Goal: Communication & Community: Connect with others

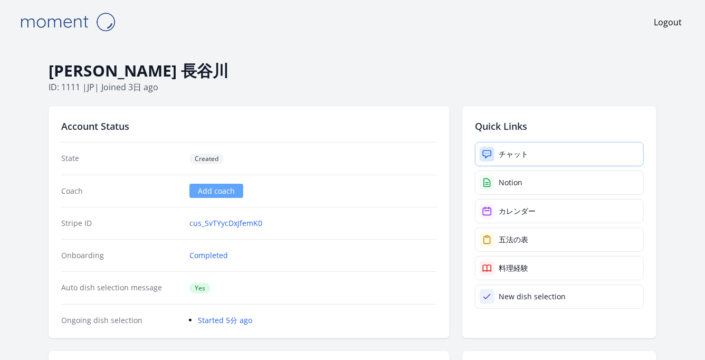
click at [521, 149] on div "チャット" at bounding box center [514, 154] width 30 height 11
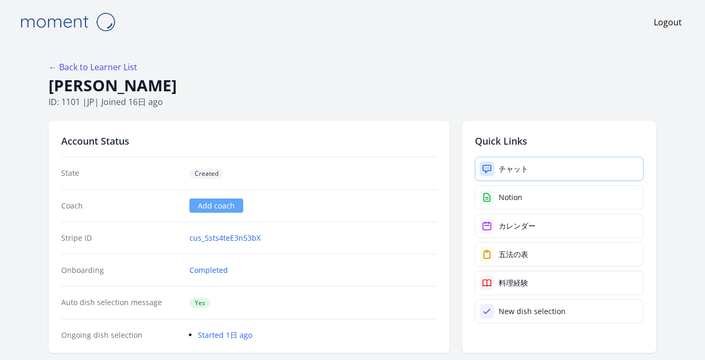
click at [491, 168] on icon at bounding box center [487, 168] width 8 height 7
click at [528, 173] on div "チャット" at bounding box center [514, 169] width 30 height 11
click at [503, 165] on div "チャット" at bounding box center [514, 169] width 30 height 11
click at [501, 172] on div "チャット" at bounding box center [514, 169] width 30 height 11
click at [528, 177] on link "チャット" at bounding box center [559, 169] width 169 height 24
